Goal: Browse casually

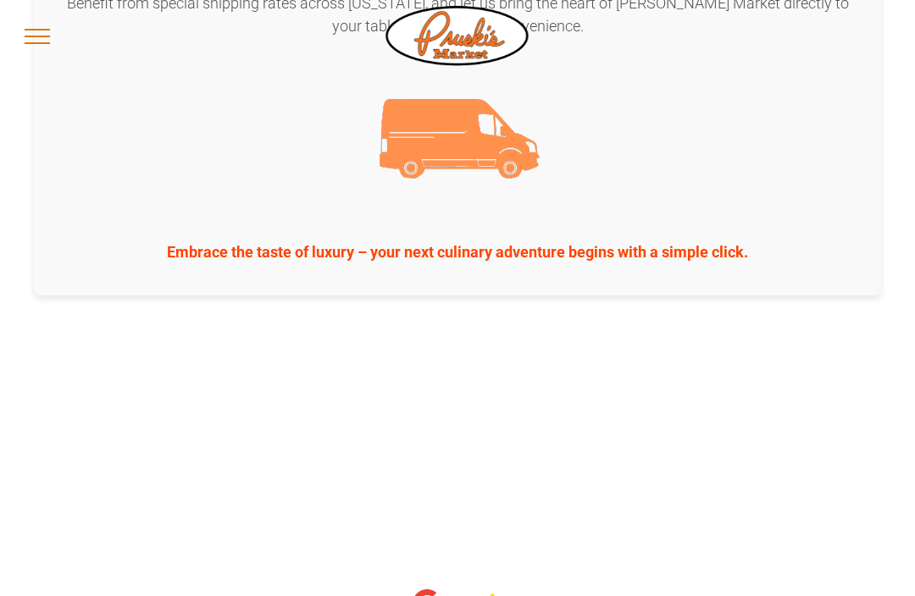
scroll to position [2958, 0]
